Goal: Navigation & Orientation: Find specific page/section

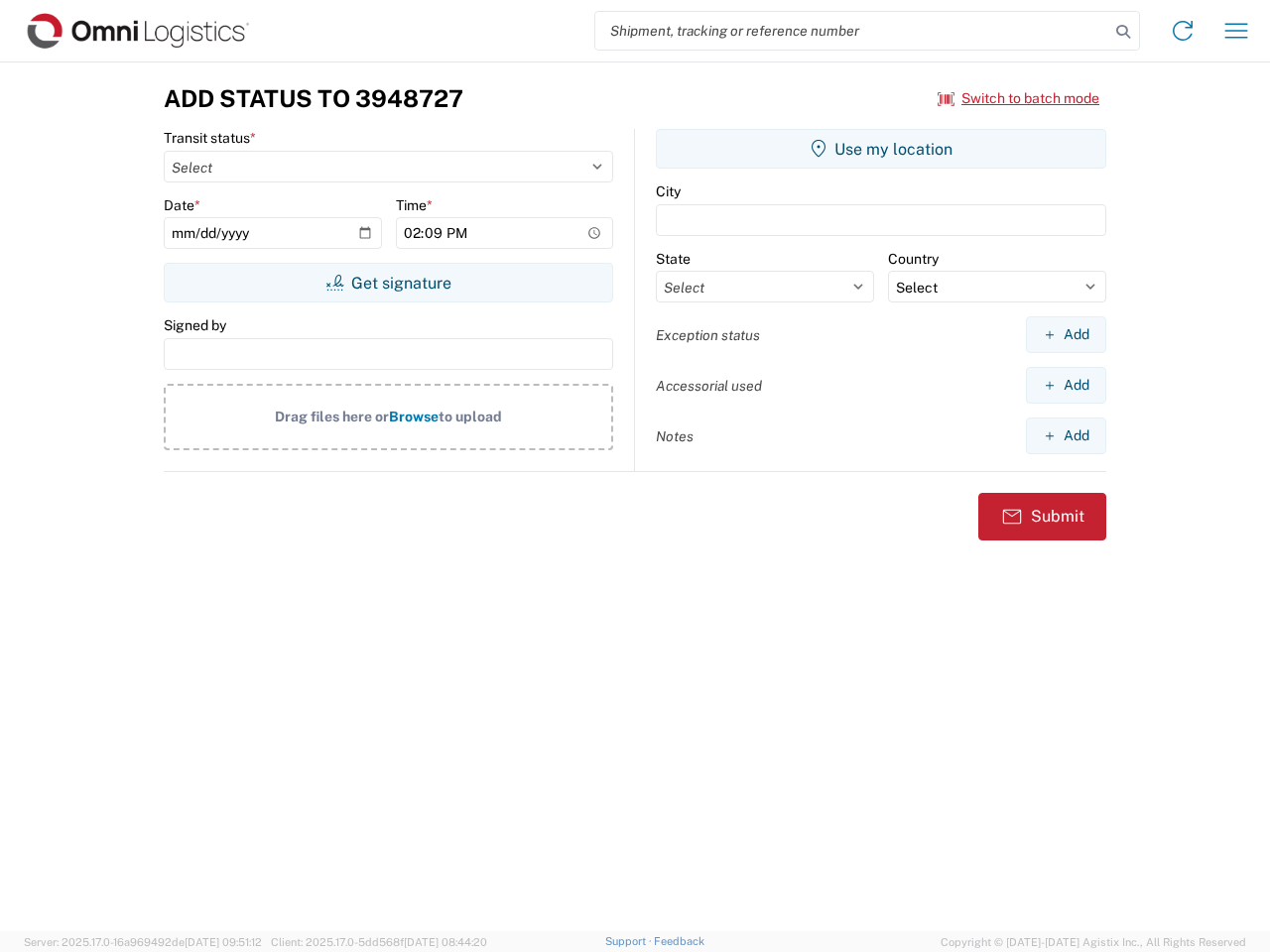
click at [852, 31] on input "search" at bounding box center [852, 31] width 514 height 38
click at [1123, 32] on icon at bounding box center [1123, 32] width 28 height 28
click at [1183, 31] on icon at bounding box center [1183, 31] width 32 height 32
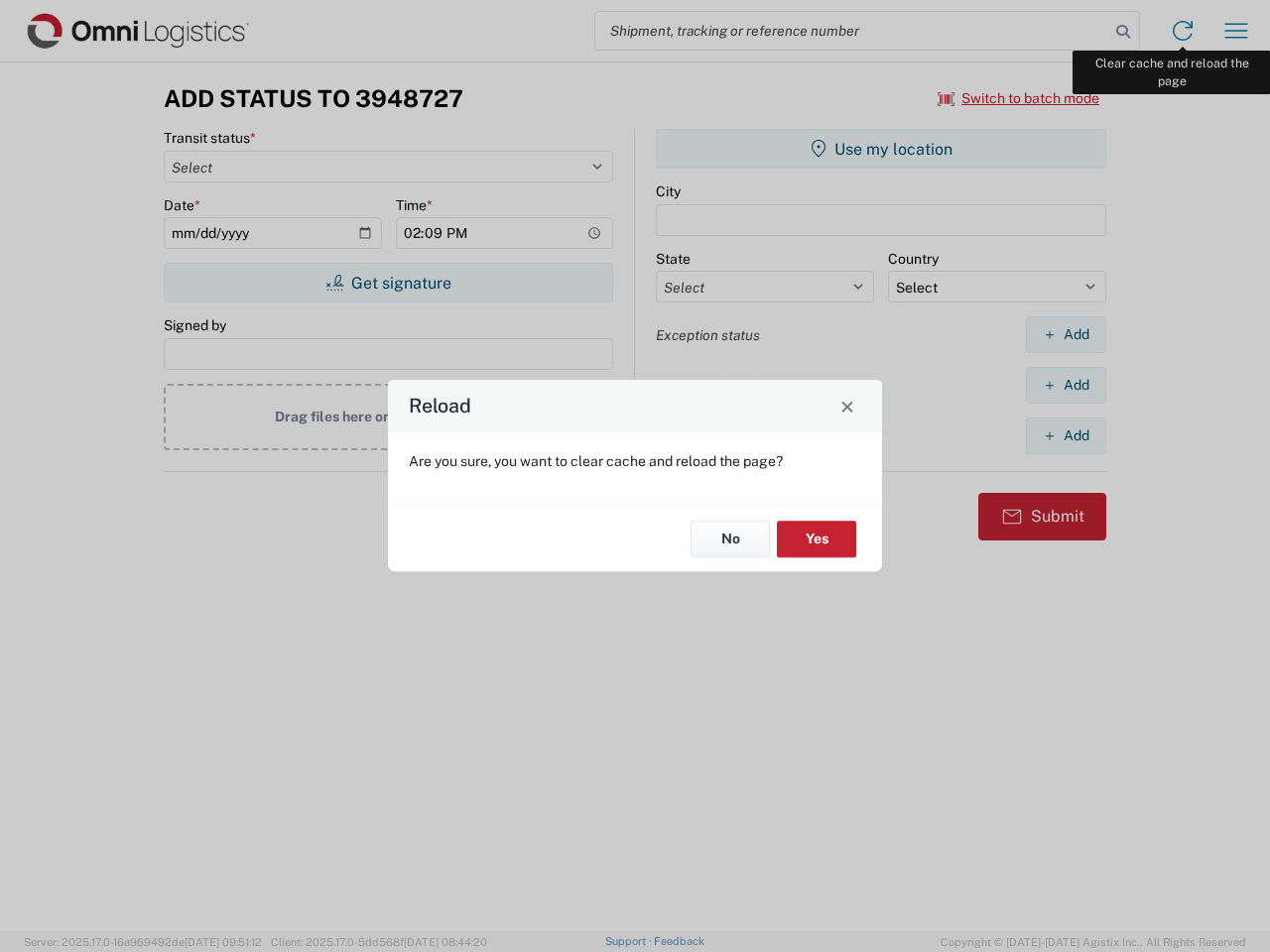
click at [1236, 31] on div "Reload Are you sure, you want to clear cache and reload the page? No Yes" at bounding box center [635, 476] width 1270 height 952
click at [1019, 98] on div "Reload Are you sure, you want to clear cache and reload the page? No Yes" at bounding box center [635, 476] width 1270 height 952
click at [388, 283] on div "Reload Are you sure, you want to clear cache and reload the page? No Yes" at bounding box center [635, 476] width 1270 height 952
click at [881, 149] on div "Reload Are you sure, you want to clear cache and reload the page? No Yes" at bounding box center [635, 476] width 1270 height 952
click at [1066, 335] on div "Reload Are you sure, you want to clear cache and reload the page? No Yes" at bounding box center [635, 476] width 1270 height 952
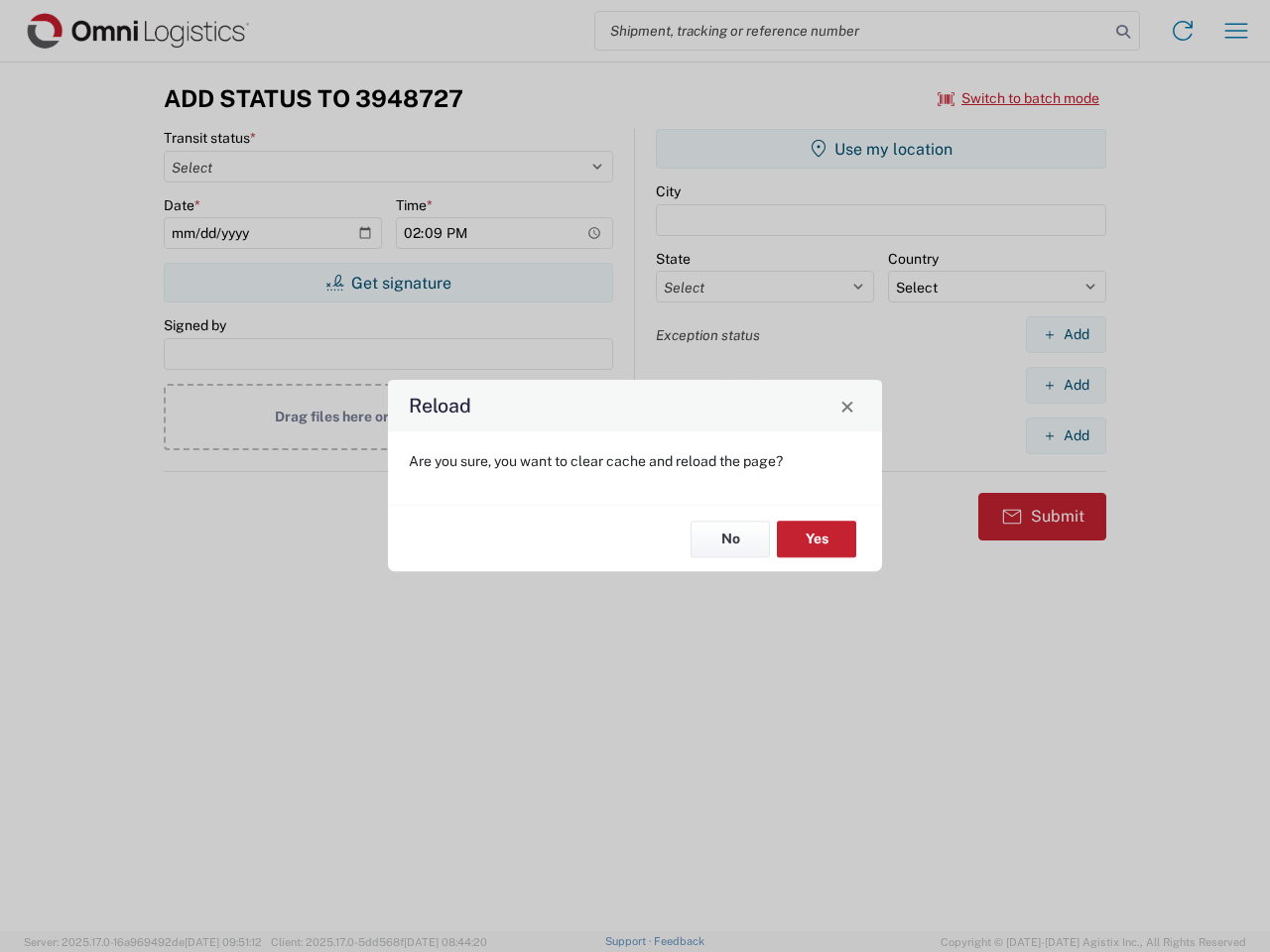
click at [1066, 385] on div "Reload Are you sure, you want to clear cache and reload the page? No Yes" at bounding box center [635, 476] width 1270 height 952
click at [1066, 436] on div "Reload Are you sure, you want to clear cache and reload the page? No Yes" at bounding box center [635, 476] width 1270 height 952
